Goal: Transaction & Acquisition: Purchase product/service

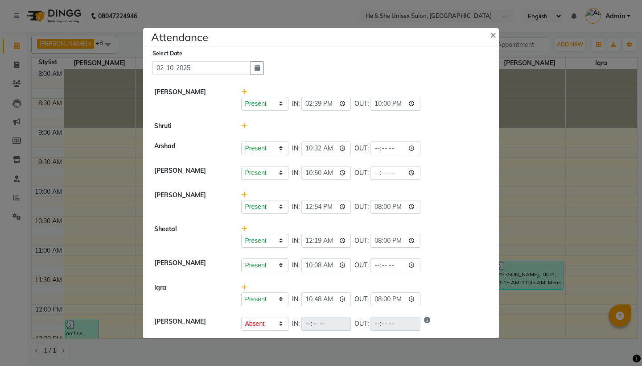
select select "A"
click at [371, 148] on input "time" at bounding box center [395, 148] width 50 height 14
click at [494, 33] on span "×" at bounding box center [493, 34] width 6 height 13
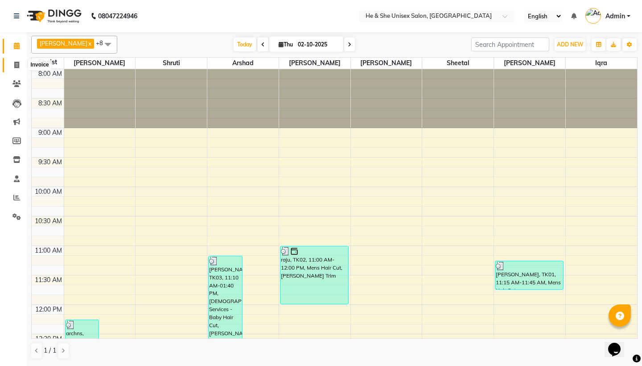
click at [15, 63] on icon at bounding box center [16, 65] width 5 height 7
select select "service"
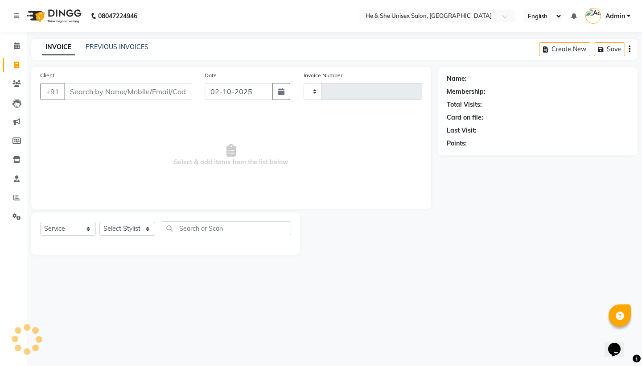
type input "2678"
select select "4745"
click at [148, 235] on div "Select Service Product Membership Package Voucher Prepaid Gift Card Select Styl…" at bounding box center [165, 231] width 251 height 21
select select "28385"
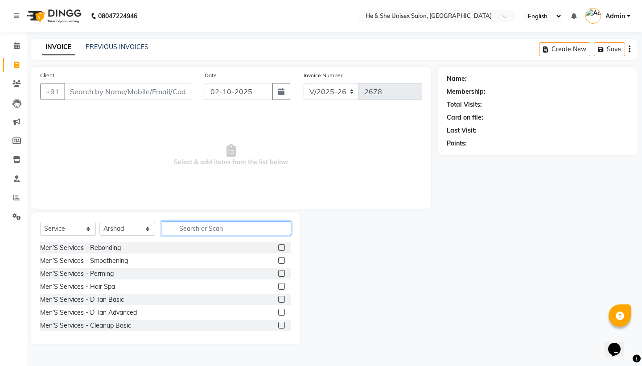
click at [216, 226] on input "text" at bounding box center [226, 228] width 129 height 14
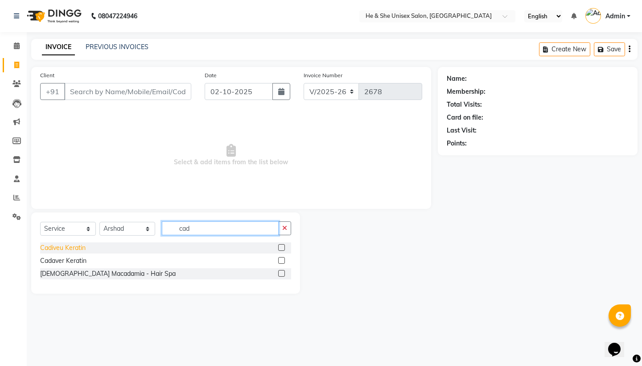
type input "cad"
click at [62, 251] on div "Cadiveu Keratin" at bounding box center [62, 247] width 45 height 9
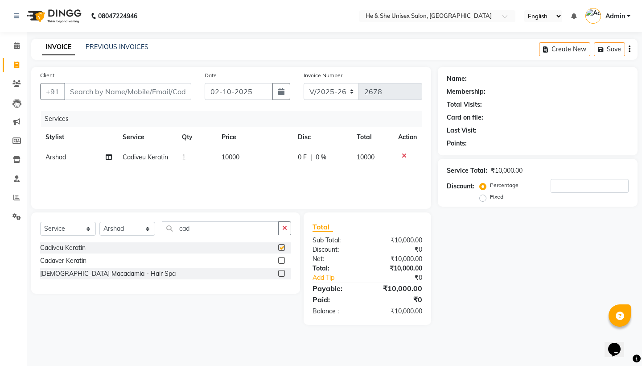
checkbox input "false"
click at [119, 91] on input "Client" at bounding box center [127, 91] width 127 height 17
type input "1"
type input "0"
type input "123345567689"
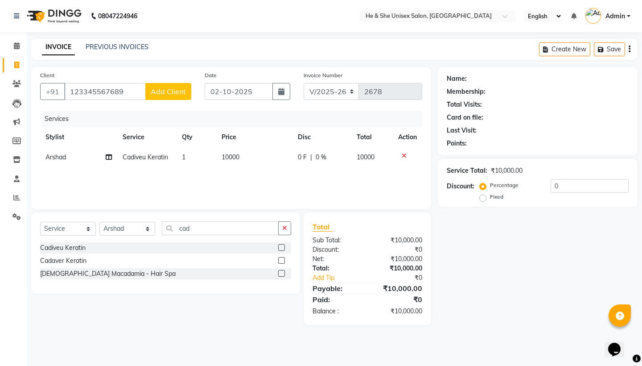
click at [173, 92] on span "Add Client" at bounding box center [168, 91] width 35 height 9
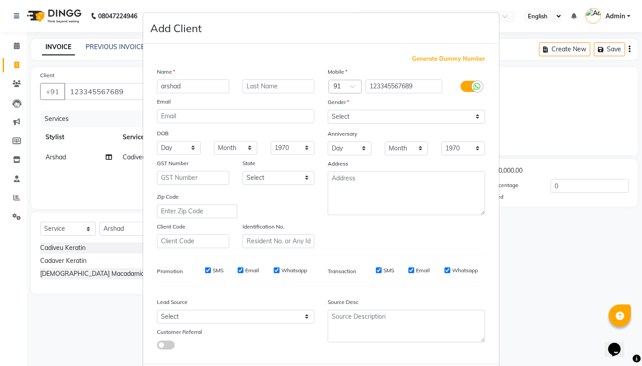
type input "arshad"
select select "[DEMOGRAPHIC_DATA]"
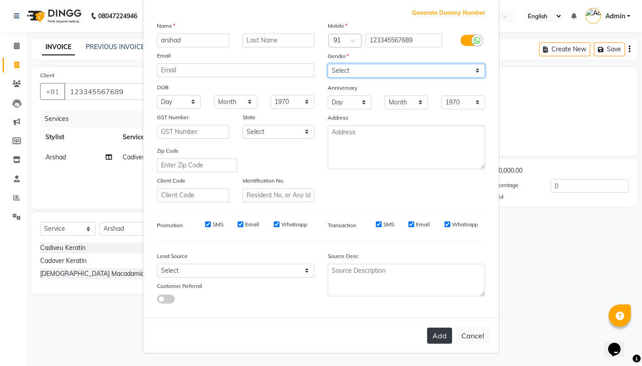
scroll to position [45, 0]
click at [439, 338] on button "Add" at bounding box center [439, 336] width 25 height 16
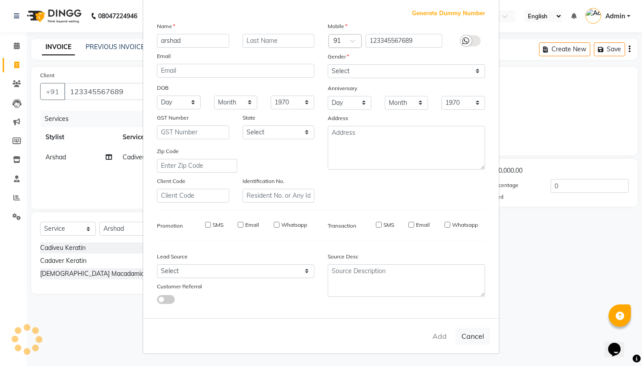
select select
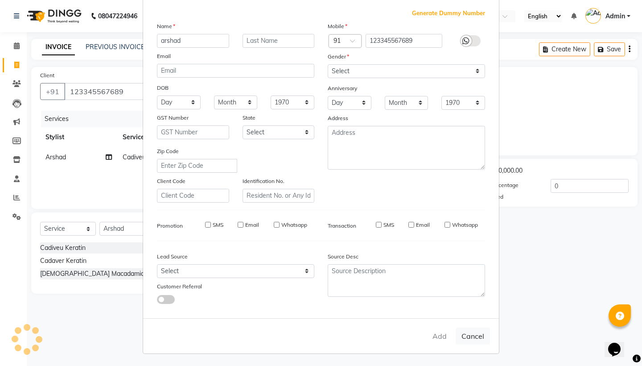
select select
checkbox input "false"
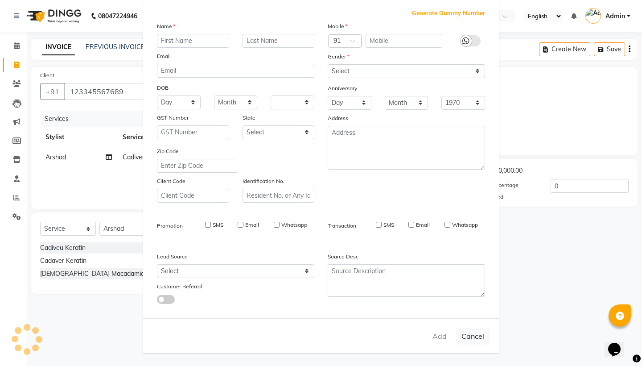
checkbox input "false"
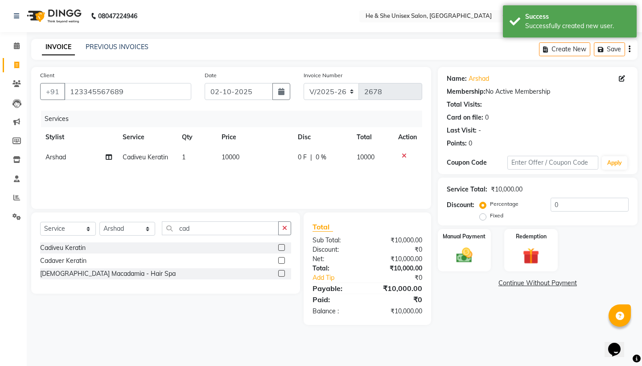
click at [237, 161] on td "10000" at bounding box center [254, 157] width 76 height 20
select select "28385"
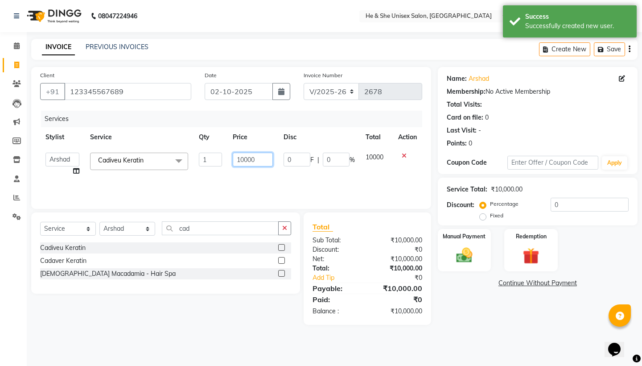
click at [258, 160] on input "10000" at bounding box center [253, 159] width 40 height 14
type input "1"
type input "5000"
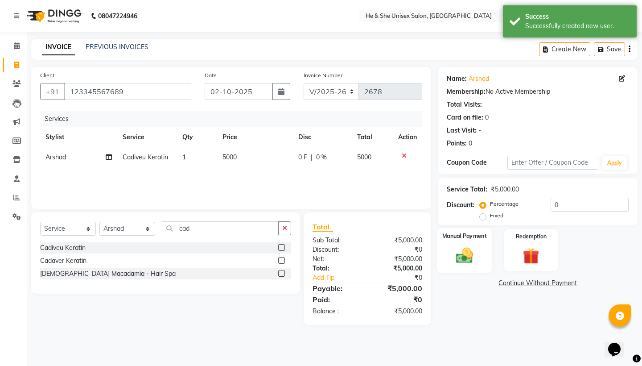
click at [465, 259] on img at bounding box center [464, 255] width 28 height 20
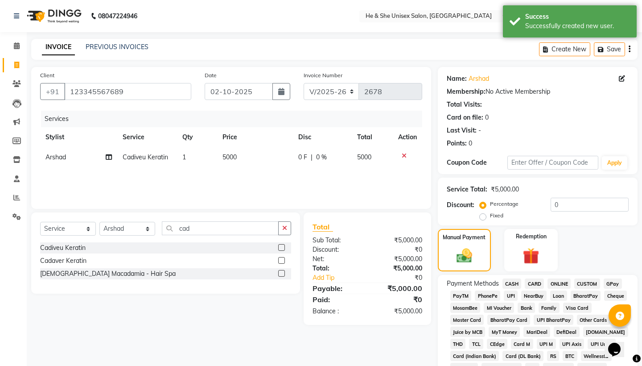
click at [510, 282] on span "CASH" at bounding box center [511, 283] width 19 height 10
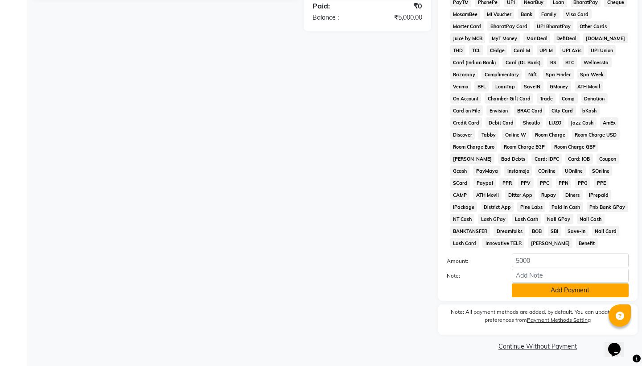
click at [563, 289] on button "Add Payment" at bounding box center [570, 290] width 117 height 14
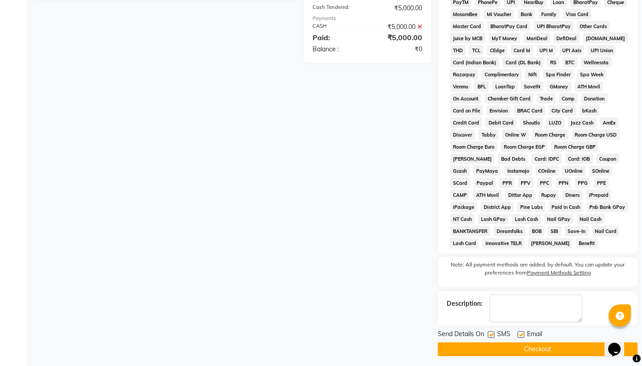
scroll to position [297, 0]
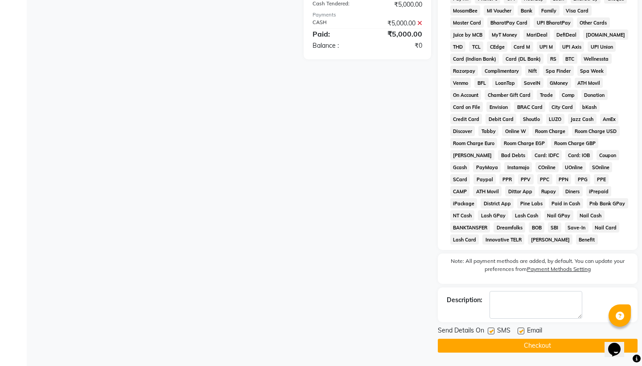
click at [545, 347] on button "Checkout" at bounding box center [538, 345] width 200 height 14
